Goal: Obtain resource: Obtain resource

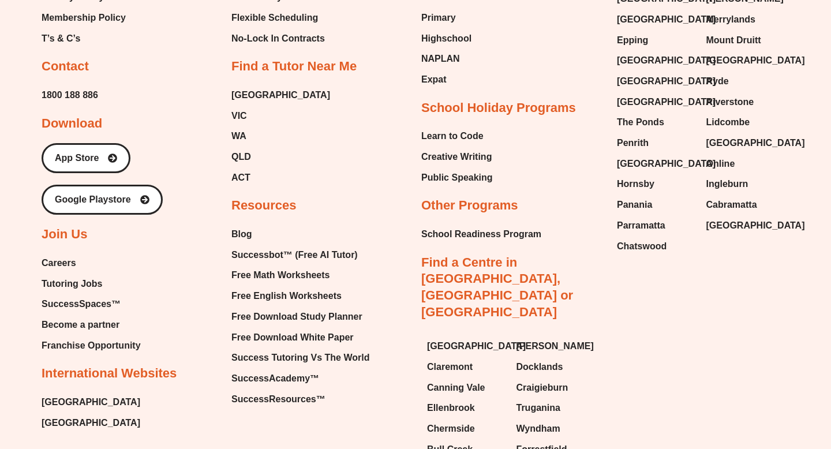
scroll to position [4840, 0]
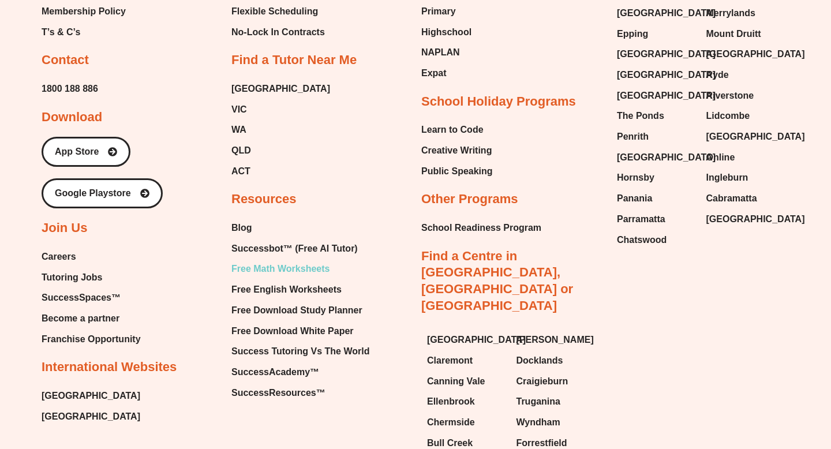
click at [266, 260] on span "Free Math Worksheets" at bounding box center [280, 268] width 98 height 17
click at [269, 260] on span "Free Math Worksheets" at bounding box center [280, 268] width 98 height 17
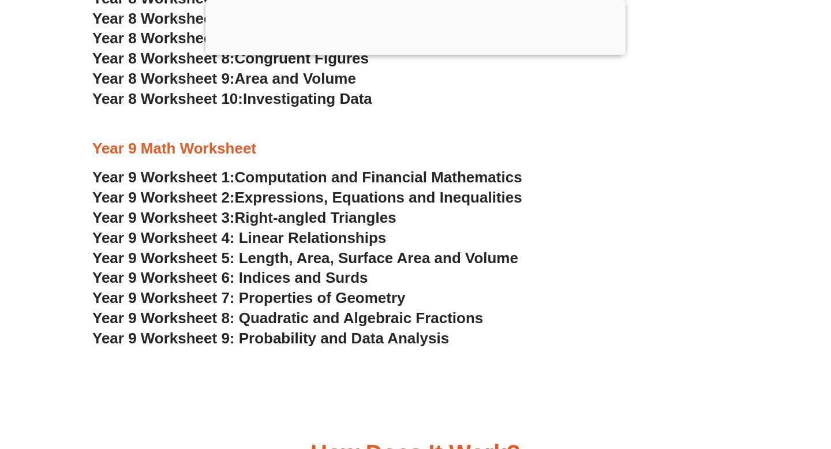
scroll to position [3639, 0]
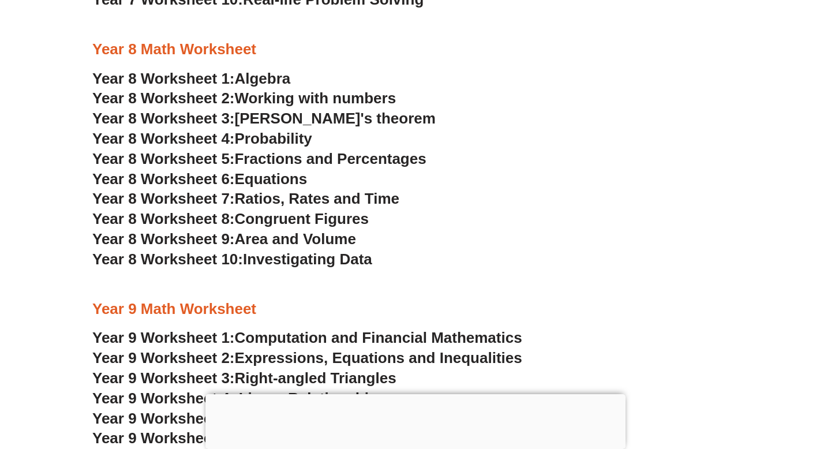
scroll to position [3569, 0]
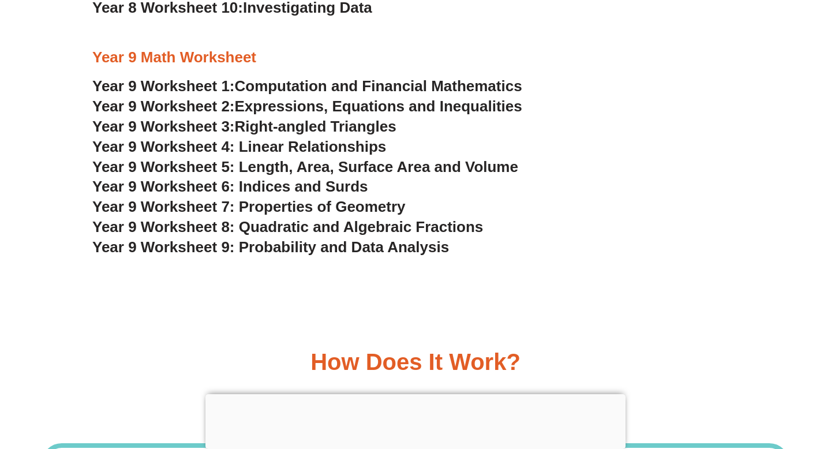
scroll to position [3993, 0]
